Goal: Information Seeking & Learning: Learn about a topic

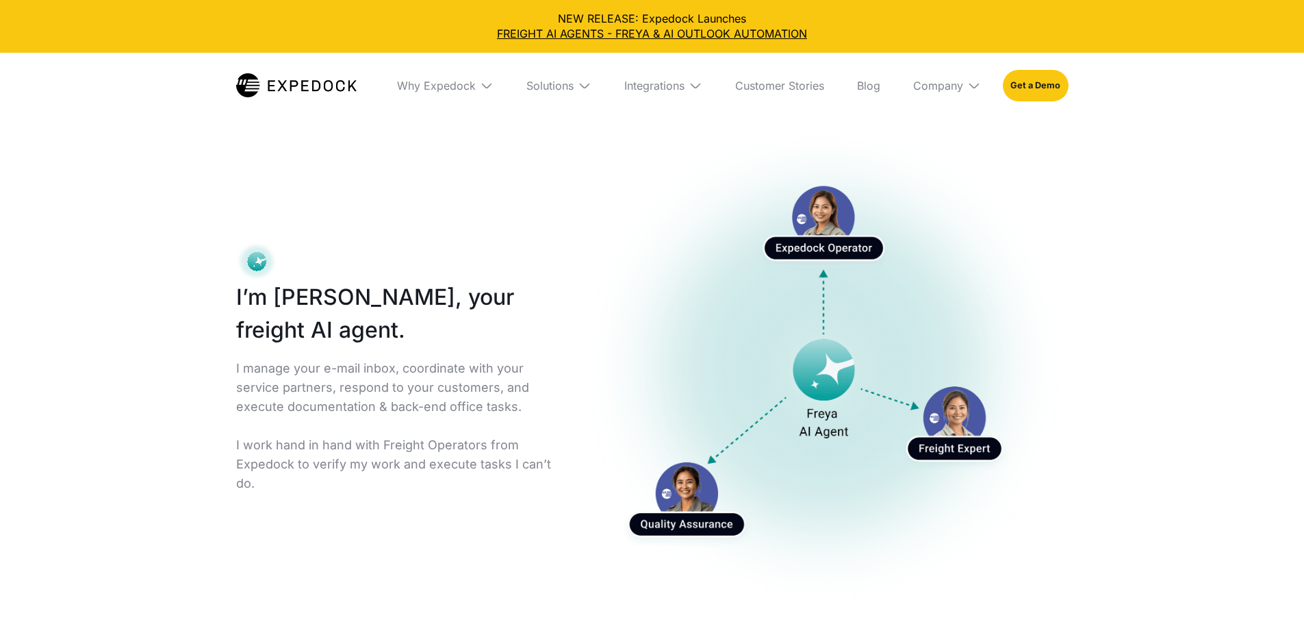
select select
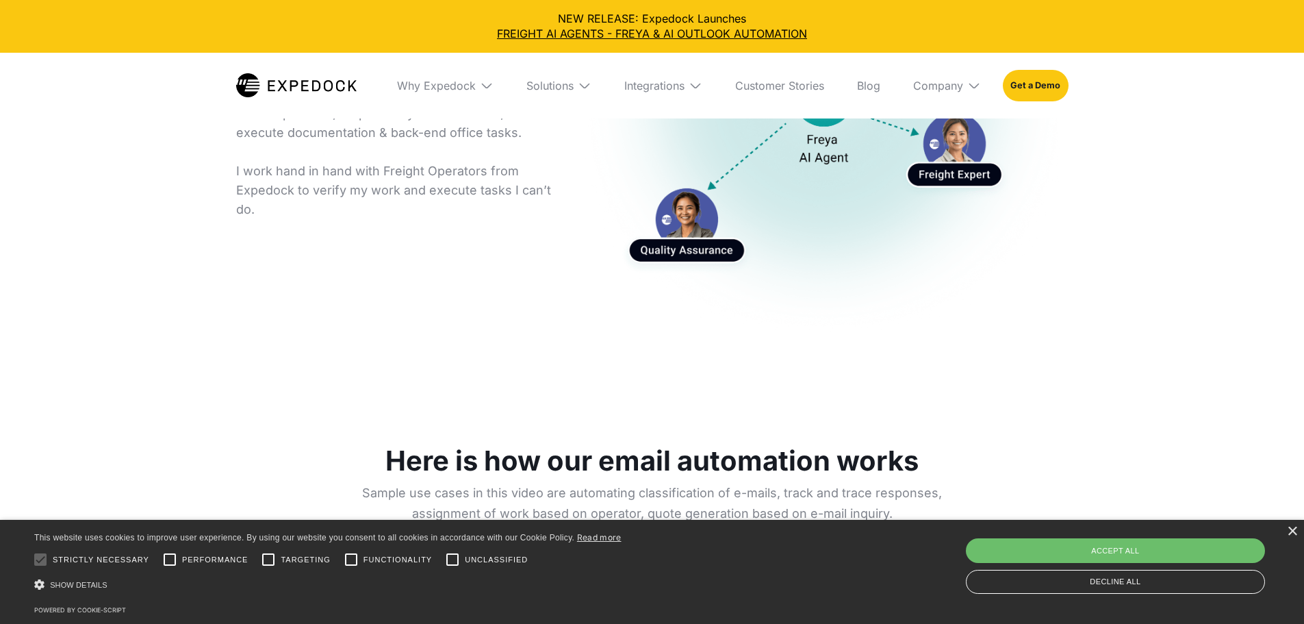
scroll to position [205, 0]
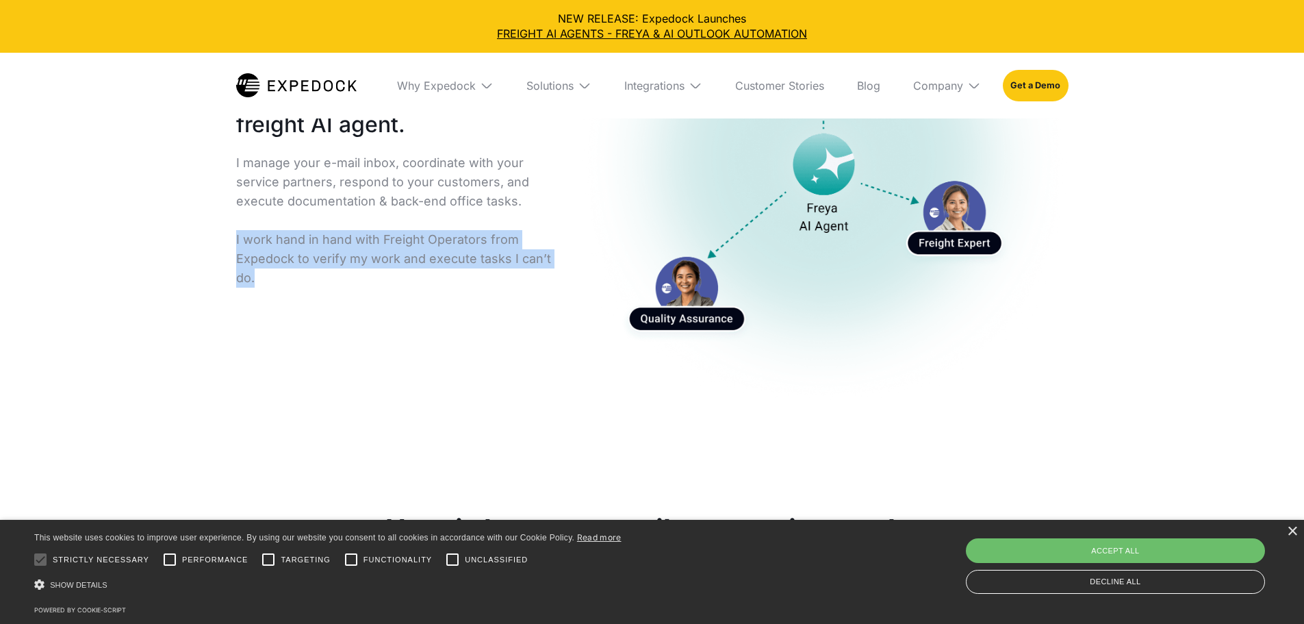
drag, startPoint x: 340, startPoint y: 239, endPoint x: 226, endPoint y: 209, distance: 118.2
click at [226, 207] on div "I’m [PERSON_NAME], your freight AI agent. I manage your e-mail inbox, coordinat…" at bounding box center [652, 170] width 876 height 554
copy p "I work hand in hand with Freight Operators from Expedock to verify my work and …"
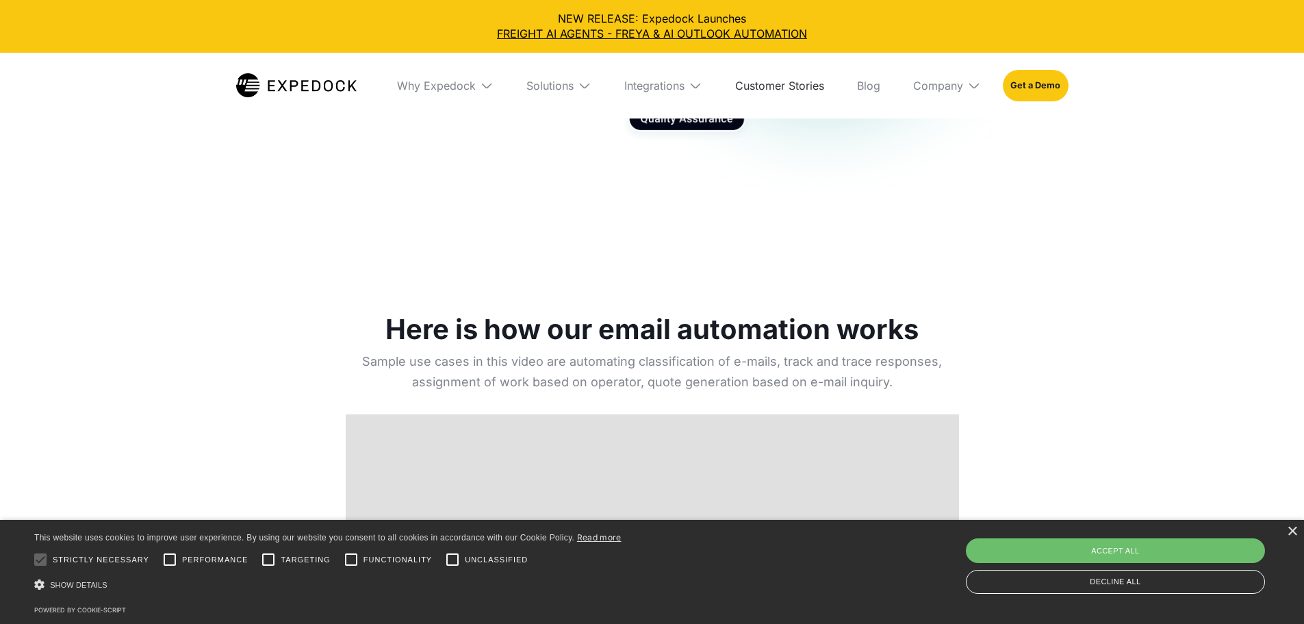
scroll to position [753, 0]
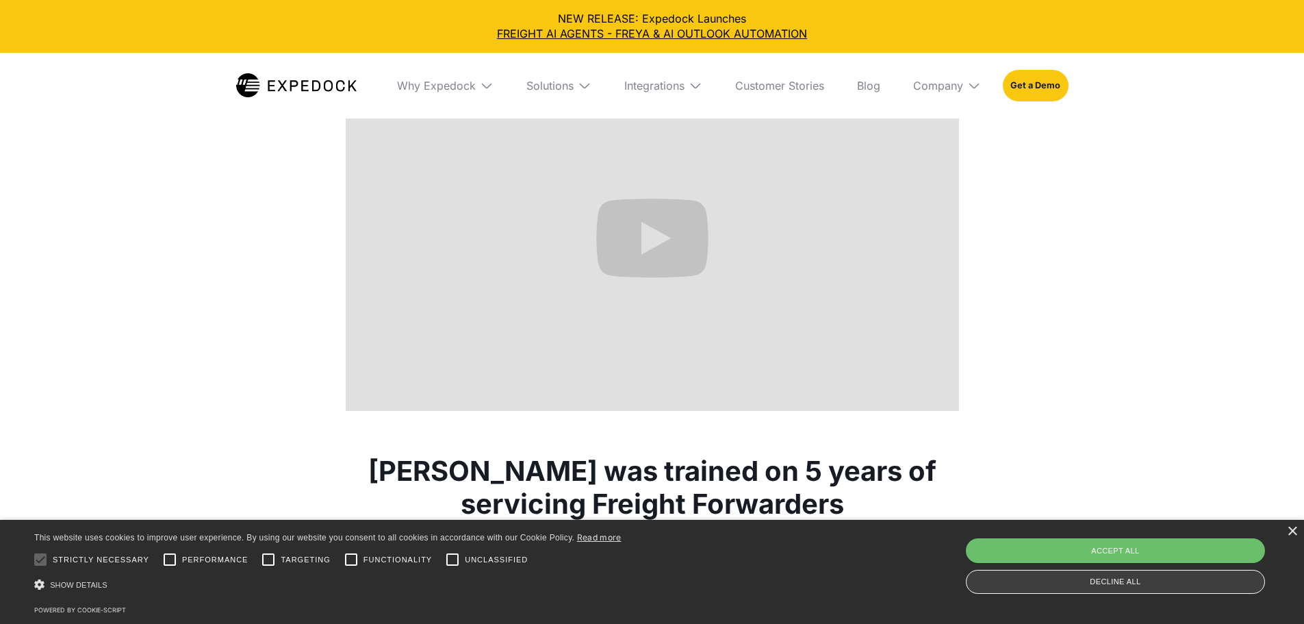
click at [1161, 578] on div "Decline all" at bounding box center [1115, 582] width 299 height 24
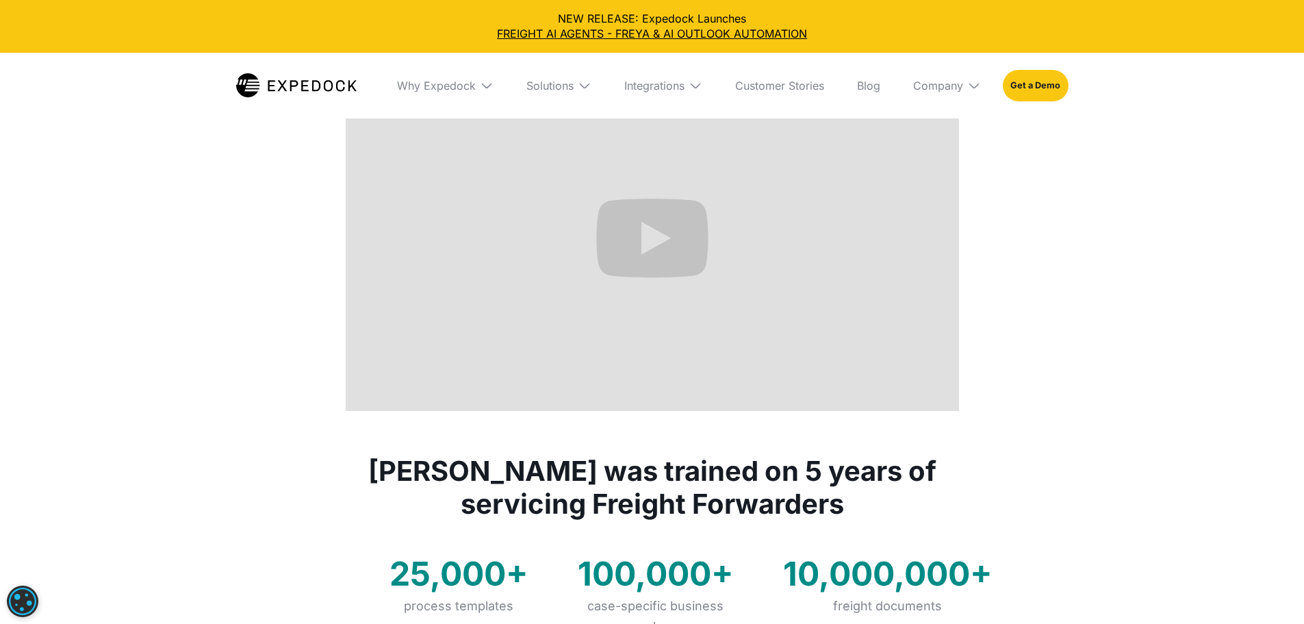
click at [1017, 344] on div "Here is how our email automation works Sample use cases in this video are autom…" at bounding box center [652, 165] width 1304 height 489
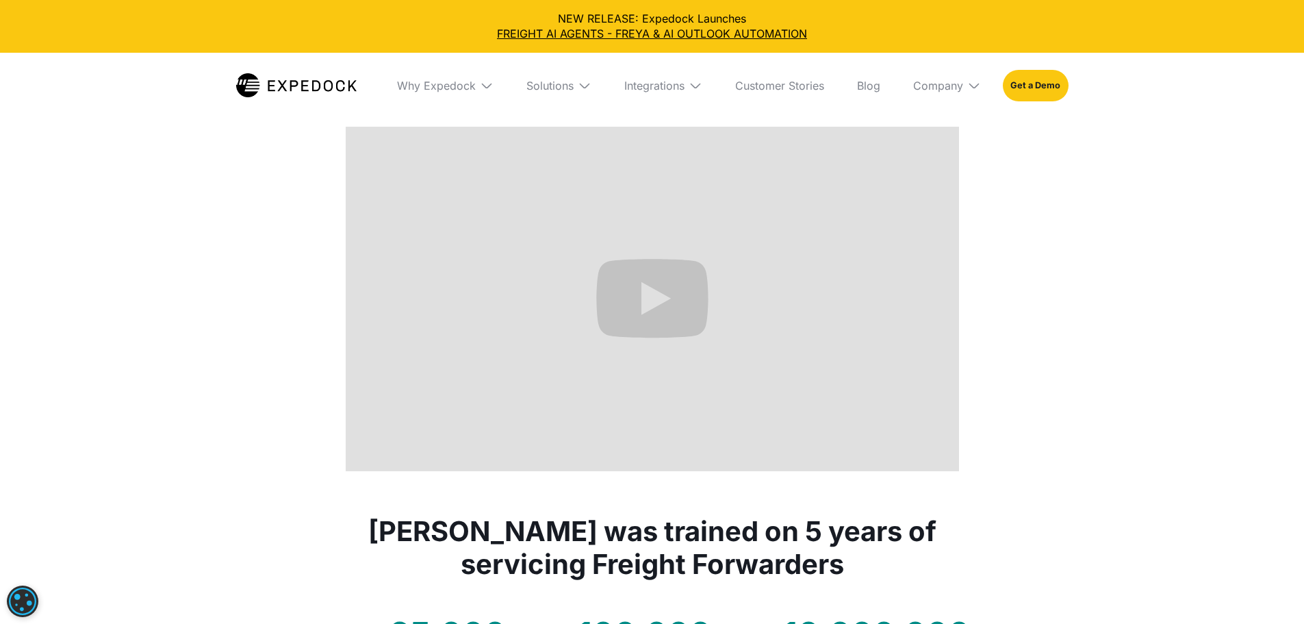
scroll to position [685, 0]
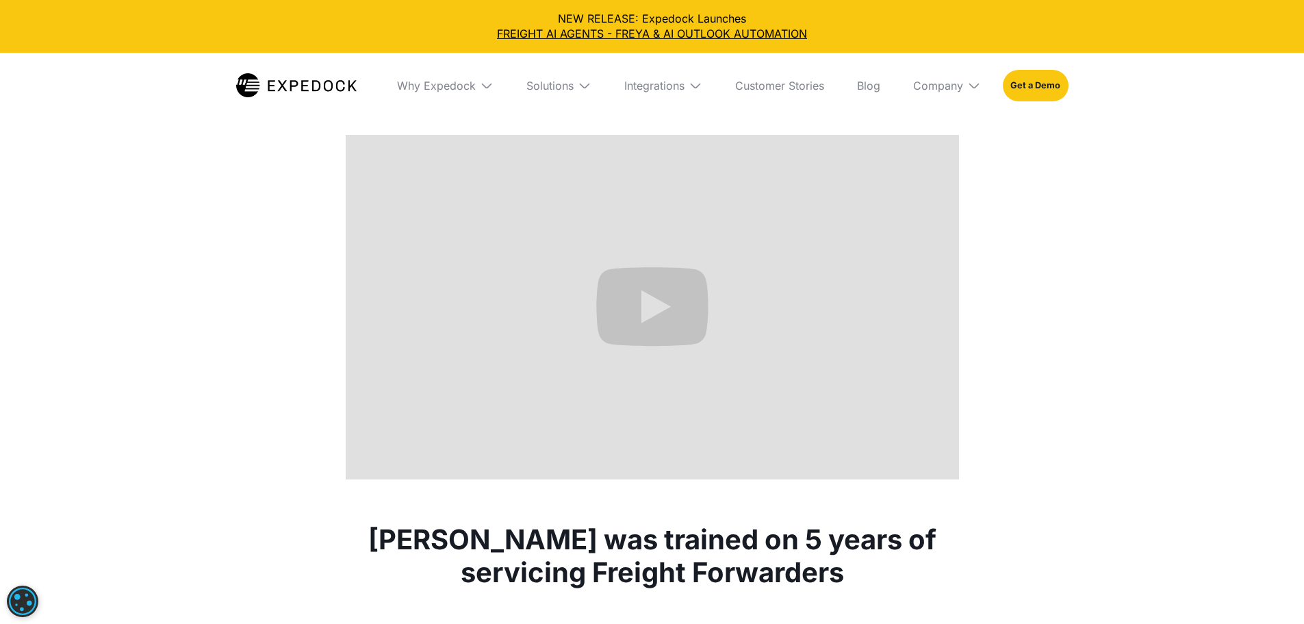
click at [1072, 310] on div "Here is how our email automation works Sample use cases in this video are autom…" at bounding box center [652, 234] width 1304 height 489
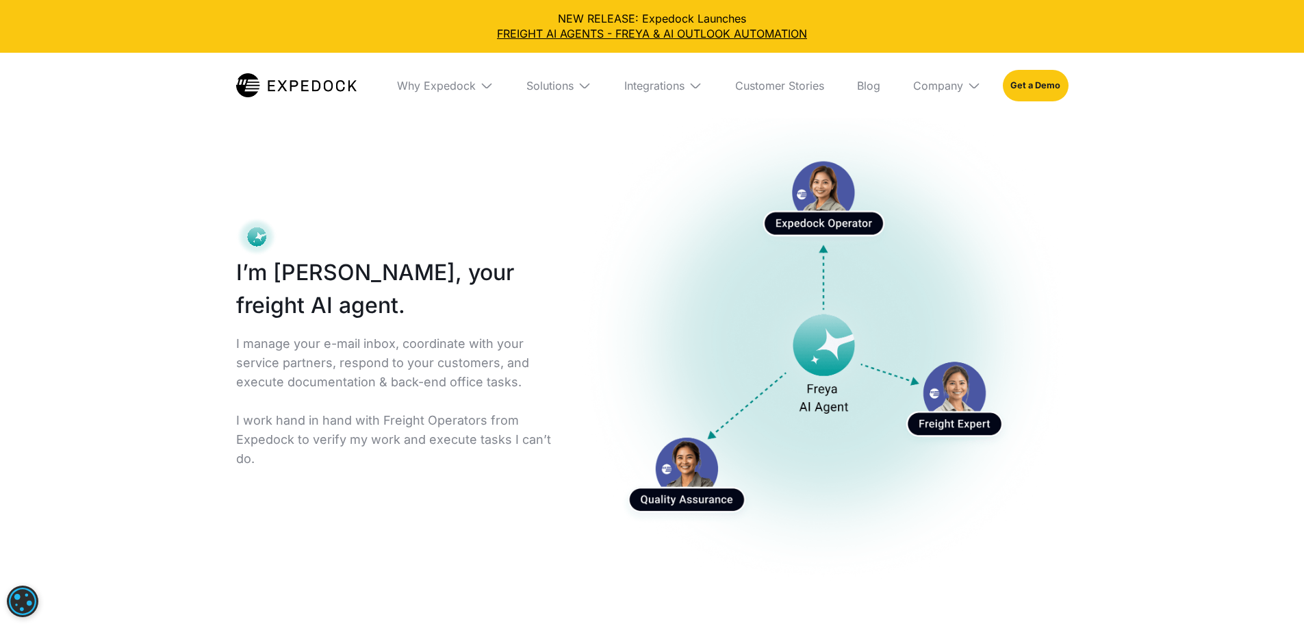
scroll to position [0, 0]
